Goal: Task Accomplishment & Management: Manage account settings

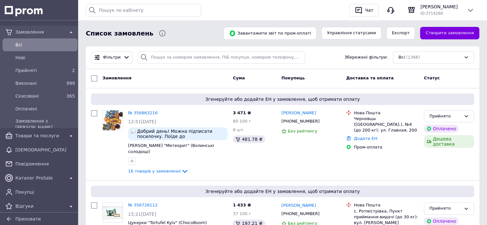
scroll to position [32, 0]
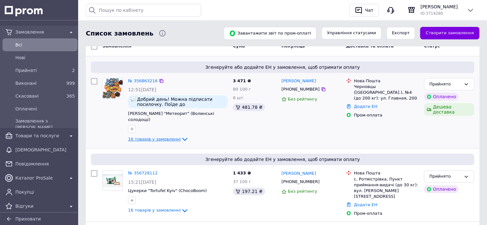
click at [132, 137] on span "16 товарів у замовленні" at bounding box center [154, 139] width 53 height 5
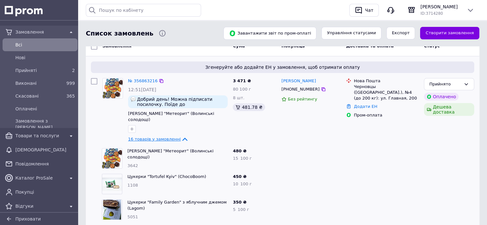
click at [141, 137] on span "16 товарів у замовленні" at bounding box center [154, 139] width 53 height 5
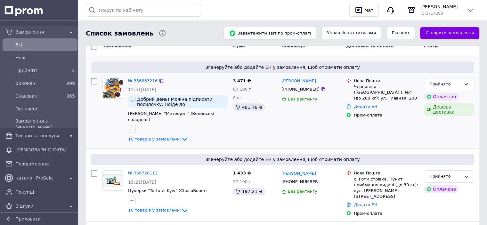
click at [142, 137] on span "16 товарів у замовленні" at bounding box center [154, 139] width 53 height 5
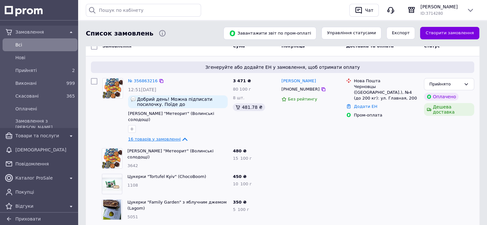
click at [153, 137] on span "16 товарів у замовленні" at bounding box center [154, 139] width 53 height 5
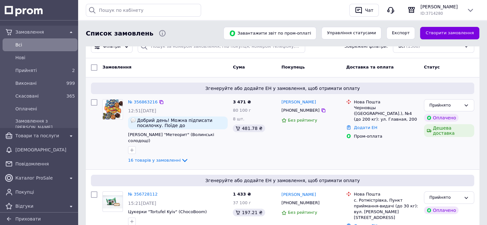
scroll to position [0, 0]
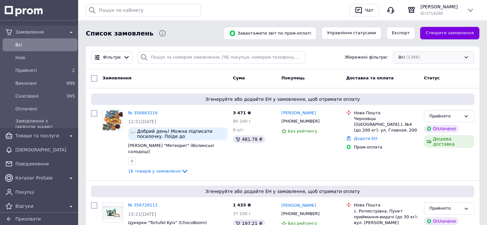
click at [410, 58] on div "Всі (1366)" at bounding box center [433, 57] width 81 height 12
click at [372, 54] on span "Збережені фільтри:" at bounding box center [366, 57] width 44 height 6
drag, startPoint x: 358, startPoint y: 59, endPoint x: 383, endPoint y: 56, distance: 24.8
click at [383, 56] on span "Збережені фільтри:" at bounding box center [366, 57] width 44 height 6
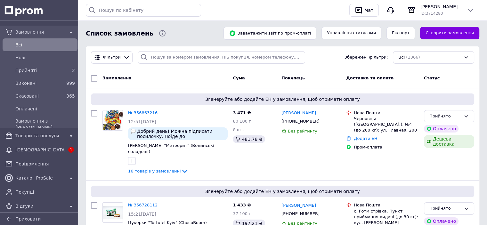
click at [38, 149] on span "[DEMOGRAPHIC_DATA]" at bounding box center [39, 150] width 49 height 6
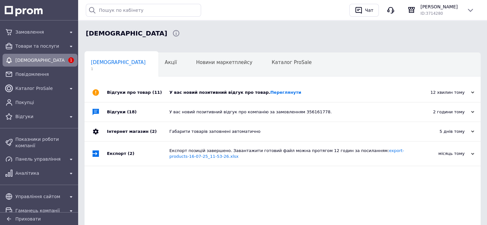
click at [231, 93] on div "У вас новий позитивний відгук про товар. [GEOGRAPHIC_DATA]" at bounding box center [289, 93] width 241 height 6
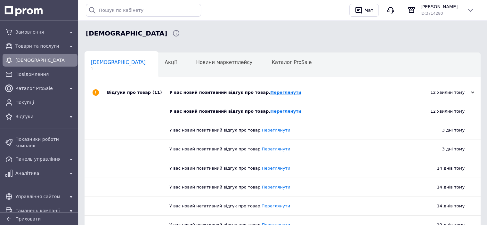
click at [271, 93] on link "Переглянути" at bounding box center [285, 92] width 31 height 5
